Goal: Task Accomplishment & Management: Manage account settings

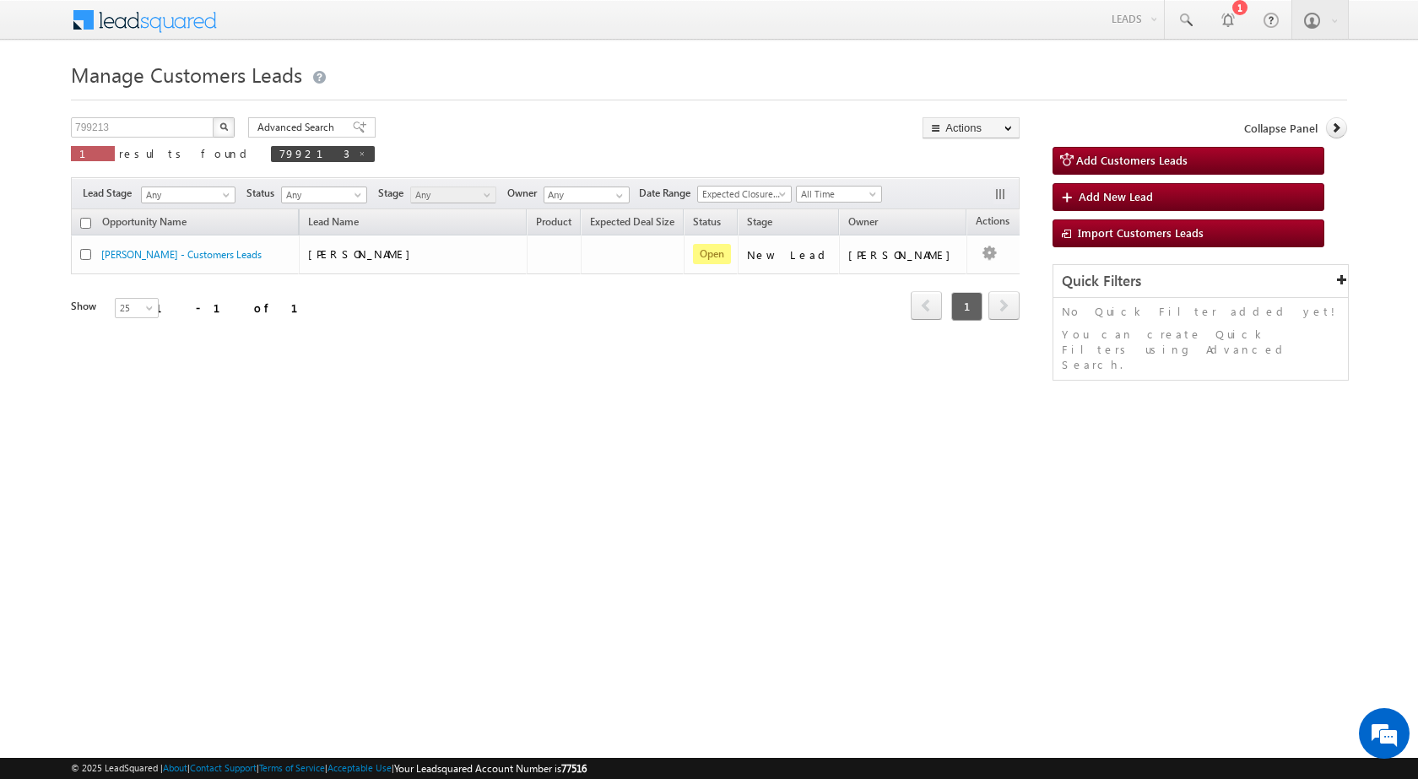
drag, startPoint x: 153, startPoint y: 117, endPoint x: 48, endPoint y: 134, distance: 106.0
click at [48, 134] on body "Menu [PERSON_NAME] sitar a6@ks erve." at bounding box center [709, 239] width 1418 height 478
click at [109, 115] on div "Manage Customers Leads Customers Leads updated successfully. 799213 X 1 results…" at bounding box center [709, 268] width 1276 height 422
click at [109, 130] on input "799213" at bounding box center [143, 127] width 144 height 20
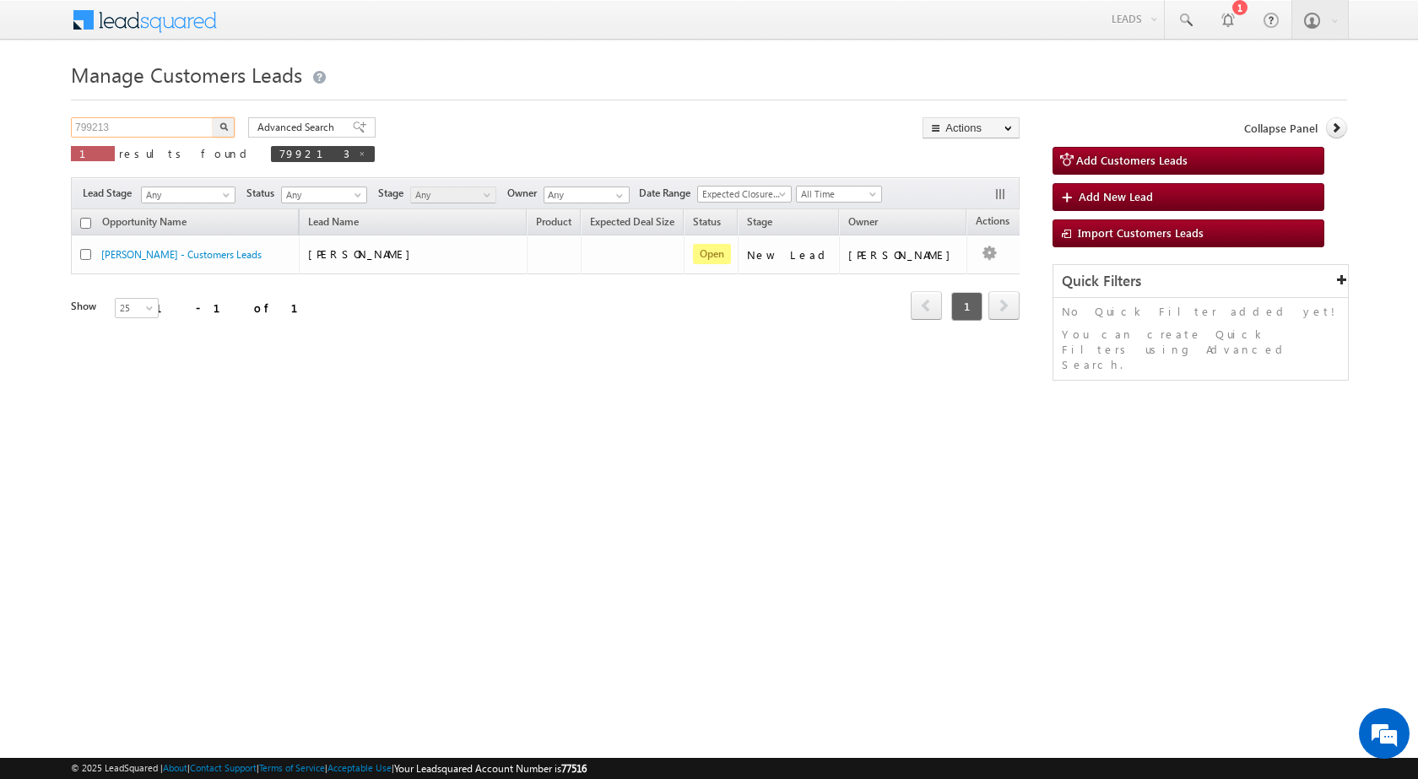
click at [109, 130] on input "799213" at bounding box center [143, 127] width 144 height 20
paste input "77254"
type input "777254"
click at [222, 132] on button "button" at bounding box center [224, 127] width 22 height 20
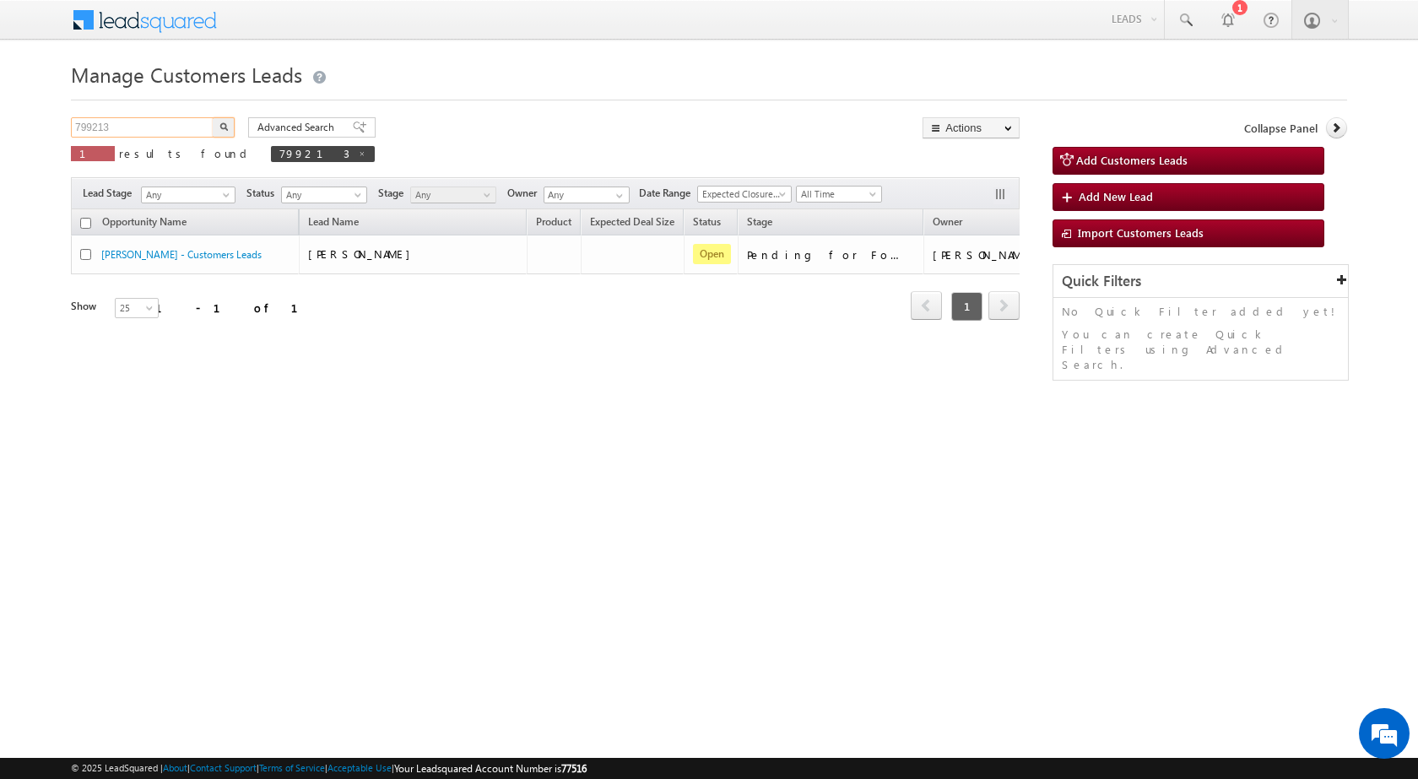
drag, startPoint x: 141, startPoint y: 131, endPoint x: 46, endPoint y: 138, distance: 94.8
click at [46, 138] on body "Menu [PERSON_NAME] sitar a6@ks erve." at bounding box center [709, 239] width 1418 height 478
paste input "77254"
type input "777254"
click at [220, 125] on img "button" at bounding box center [223, 126] width 8 height 8
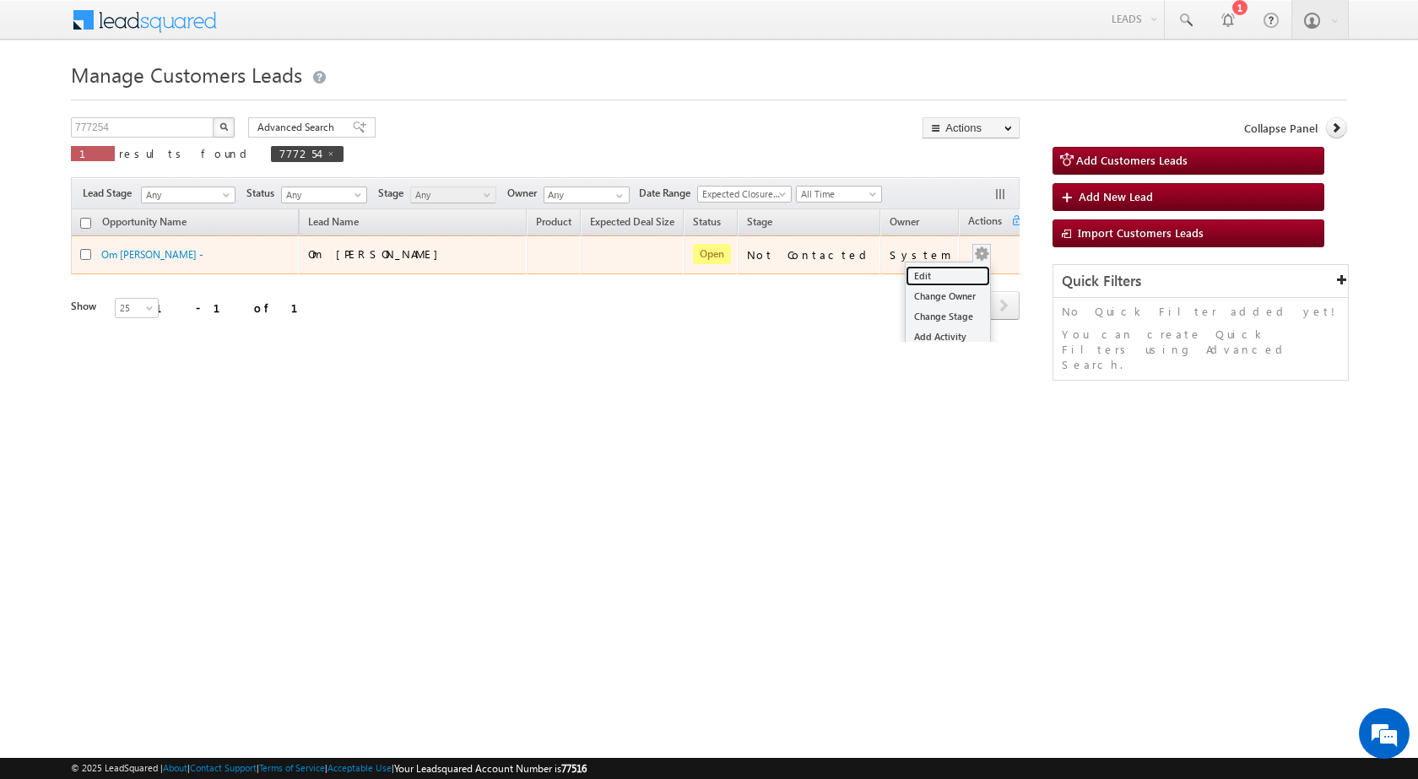
click at [956, 268] on link "Edit" at bounding box center [947, 276] width 84 height 20
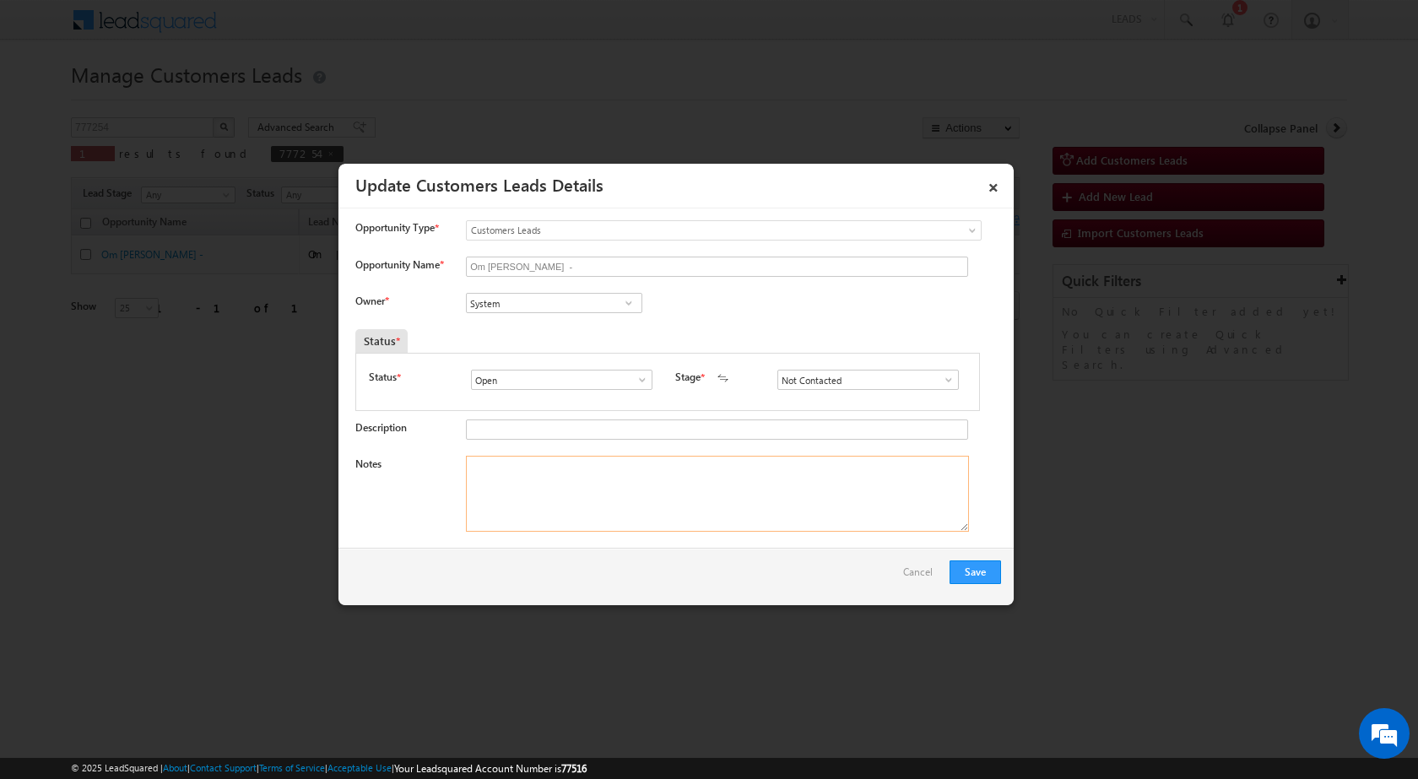
click at [620, 503] on textarea "Notes" at bounding box center [717, 494] width 503 height 76
paste textarea "777254 / RAKESH KUMAR Maurya / 7800404222 / CONSTRUCTION / 226028 TO LUCKNOW / …"
type textarea "777254 / RAKESH KUMAR Maurya / 7800404222 / CONSTRUCTION / 226028 TO LUCKNOW / …"
click at [583, 302] on input "System" at bounding box center [554, 303] width 176 height 20
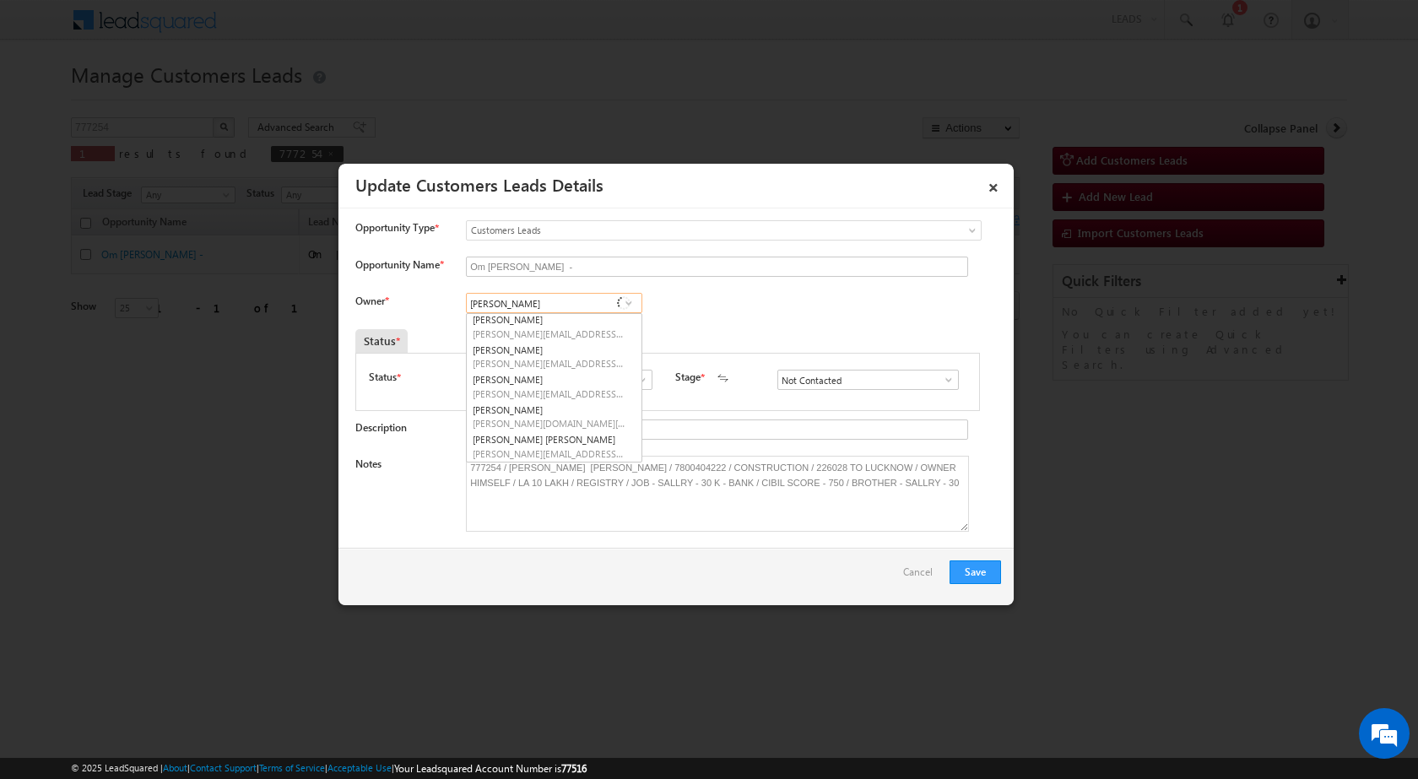
scroll to position [122, 0]
type input "SHUBHA"
paste input "shubham.kumar3@sgrlimited.in"
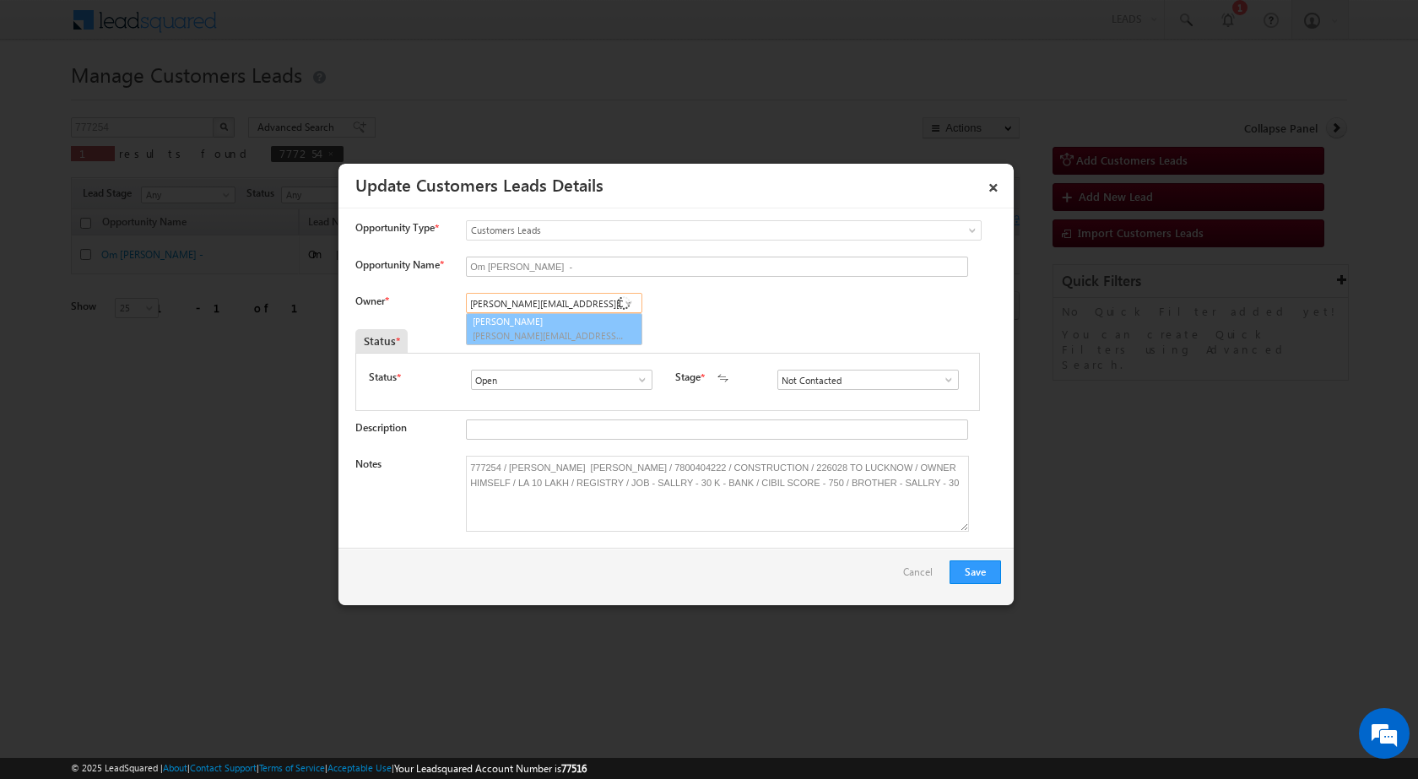
scroll to position [0, 0]
click at [560, 343] on link "Shubham Kumar shubham.kumar3@sgrlimited.in" at bounding box center [554, 330] width 175 height 32
type input "Shubham Kumar"
click at [983, 577] on button "Save" at bounding box center [974, 572] width 51 height 24
